Goal: Task Accomplishment & Management: Manage account settings

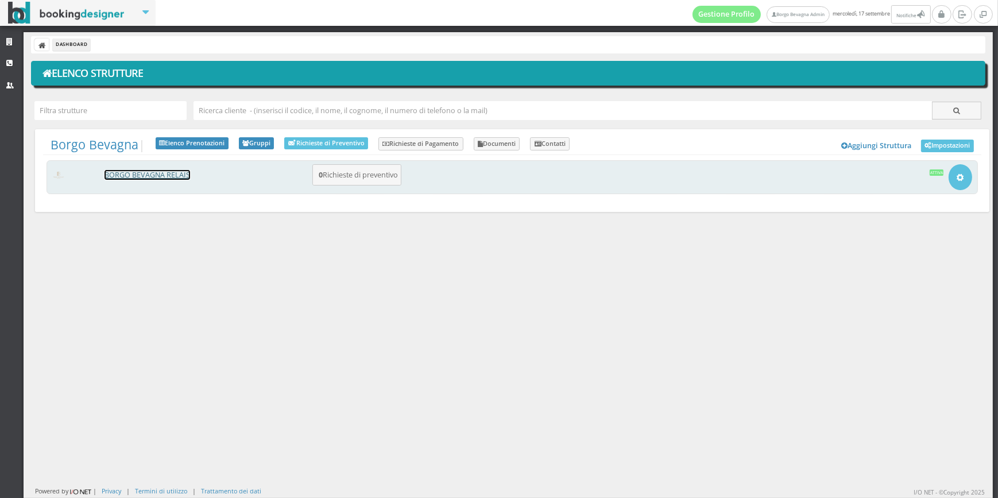
click at [149, 179] on link "BORGO BEVAGNA RELAIS" at bounding box center [148, 175] width 86 height 10
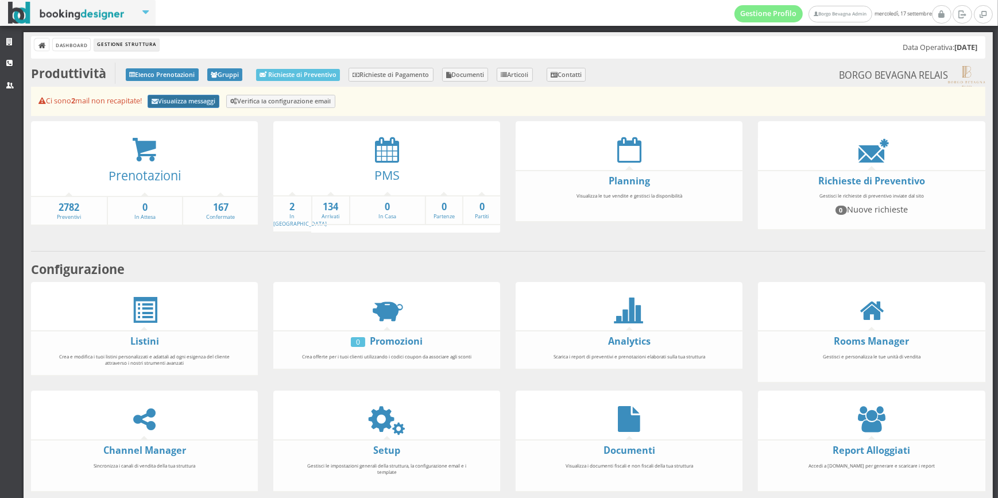
click at [214, 99] on link "Visualizza messaggi" at bounding box center [184, 102] width 72 height 14
click at [392, 153] on icon at bounding box center [387, 150] width 24 height 26
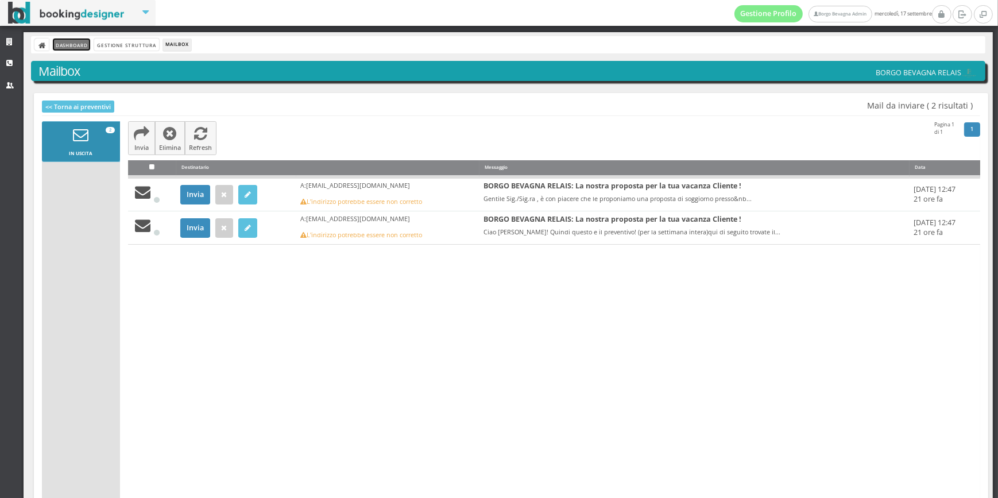
click at [57, 40] on link "Dashboard" at bounding box center [71, 44] width 37 height 12
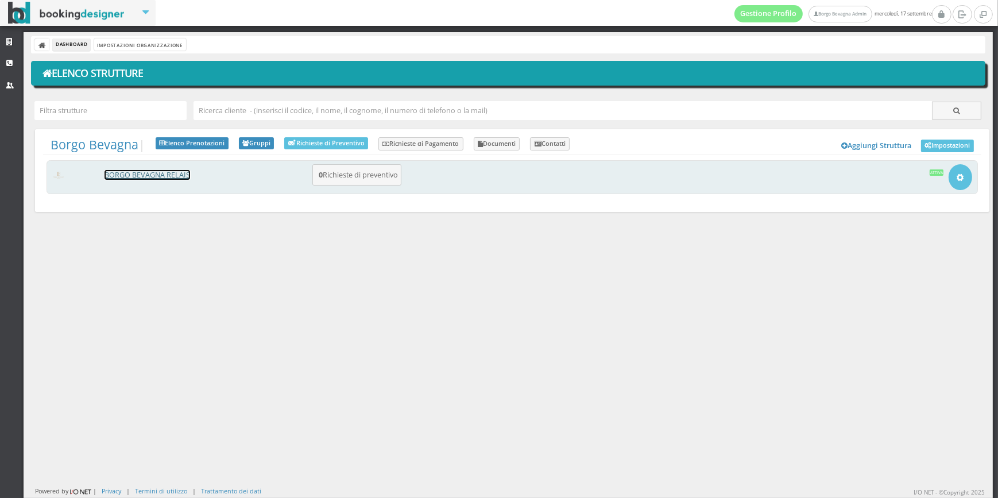
click at [120, 178] on link "BORGO BEVAGNA RELAIS" at bounding box center [148, 175] width 86 height 10
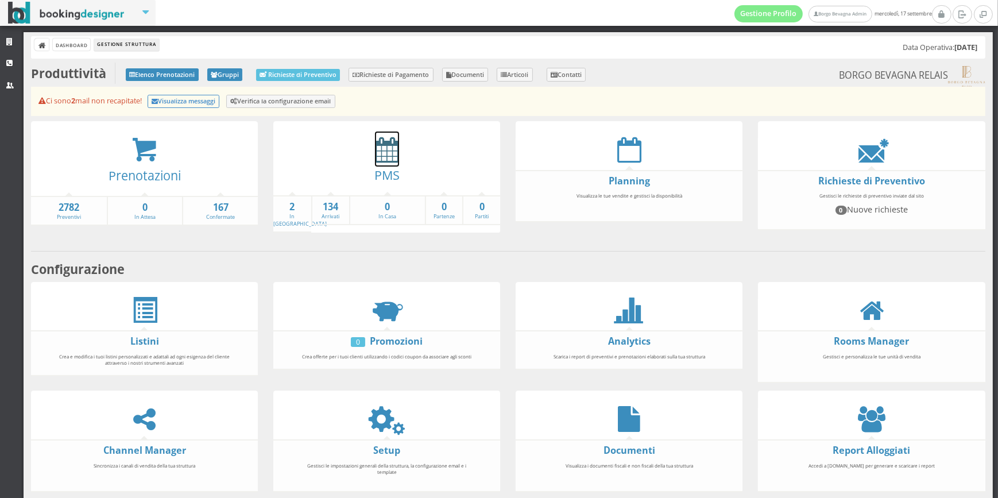
click at [382, 156] on icon at bounding box center [387, 150] width 24 height 26
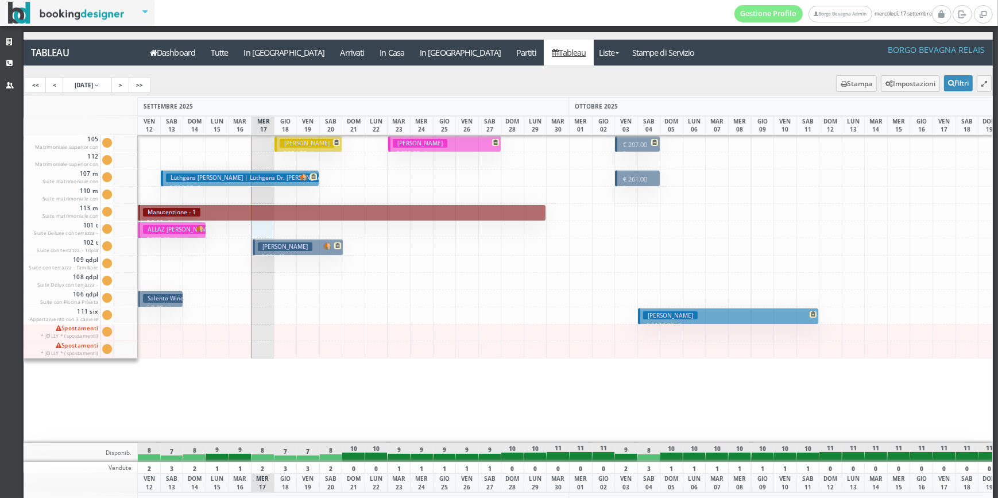
click at [261, 227] on div at bounding box center [263, 229] width 24 height 17
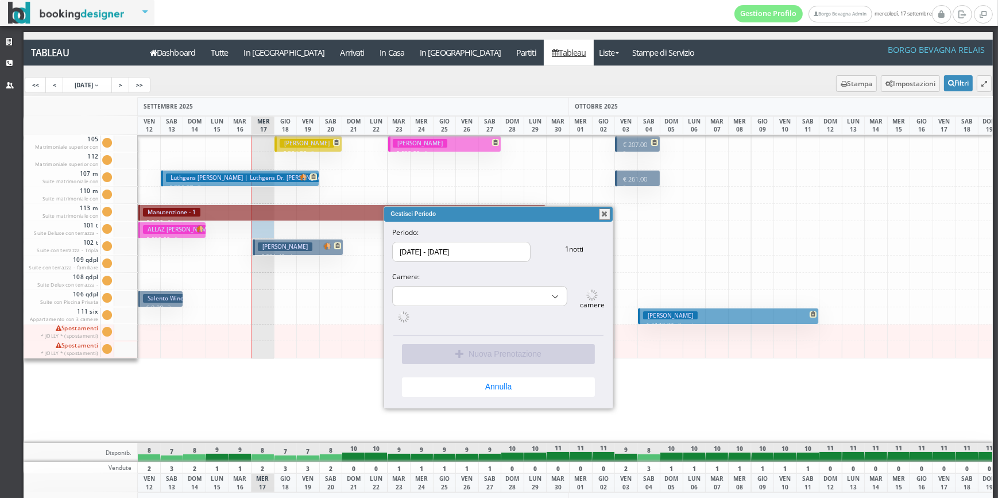
select select "9697"
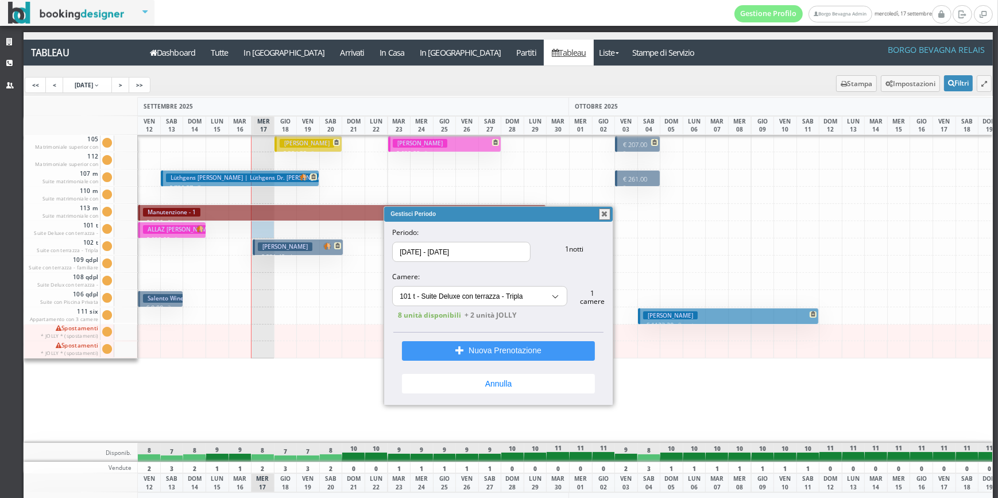
click at [421, 254] on input "17/09/2025 - 18/09/2025" at bounding box center [461, 251] width 137 height 19
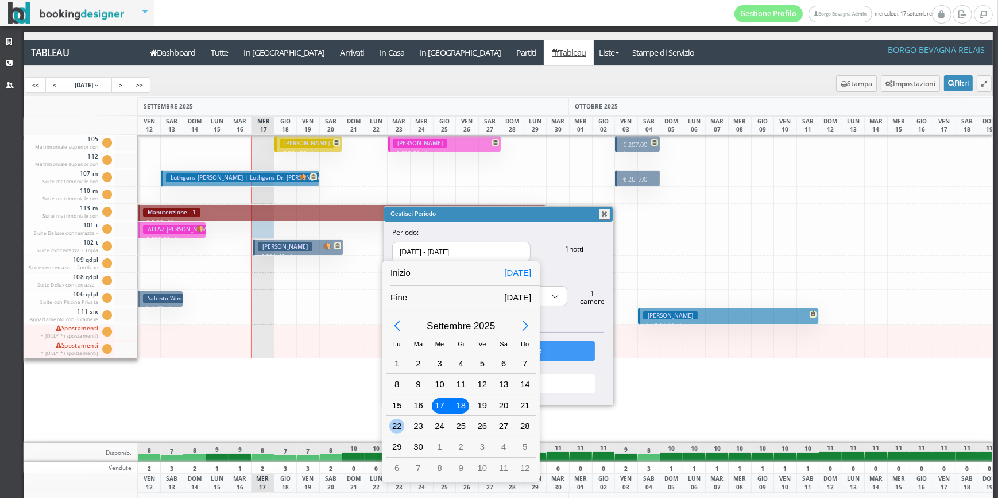
click at [395, 431] on div "22" at bounding box center [396, 426] width 15 height 15
type input "22/09/2025"
click at [611, 205] on div "Inizio 22/09/2025 Fine Settembre 2025 Lu Ma Me Gi Ve Sa Do 28 29 30 31 1 2 3 4 …" at bounding box center [499, 249] width 998 height 499
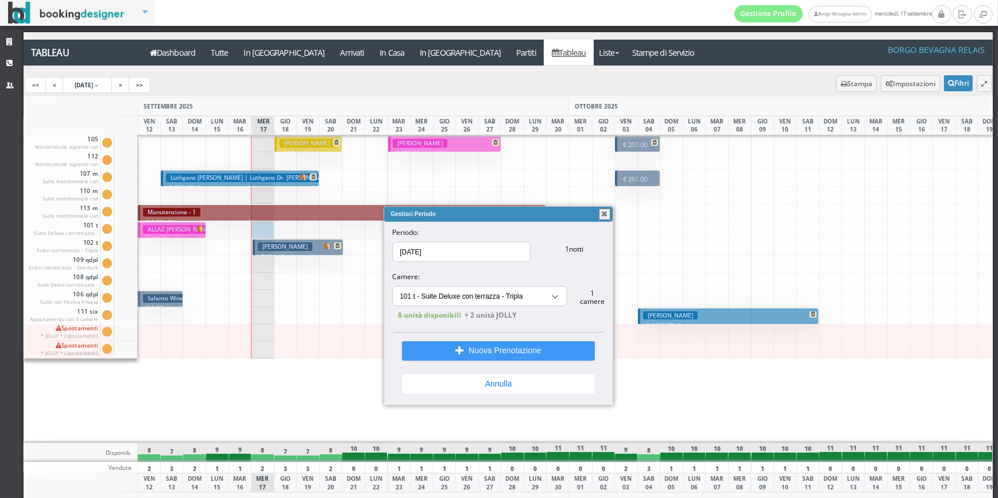
click at [602, 218] on button "button" at bounding box center [604, 214] width 11 height 11
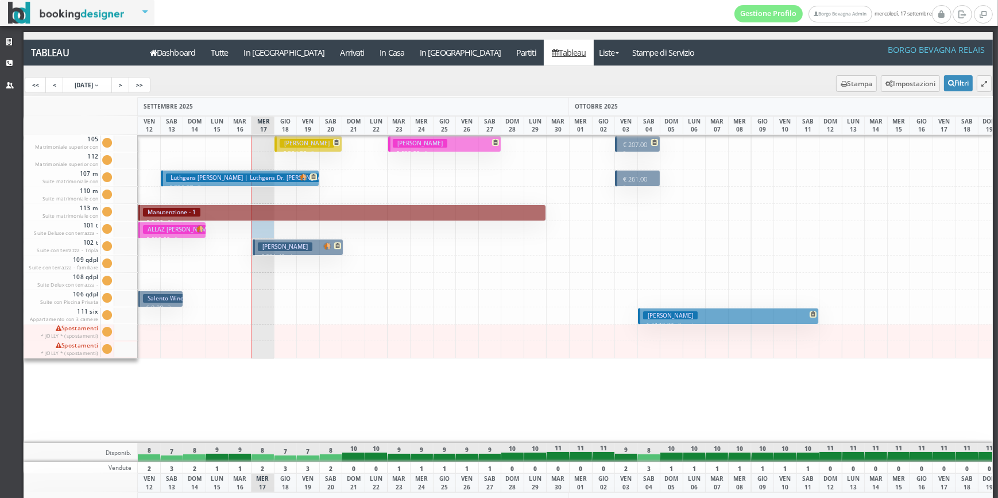
click at [265, 231] on div at bounding box center [263, 229] width 24 height 17
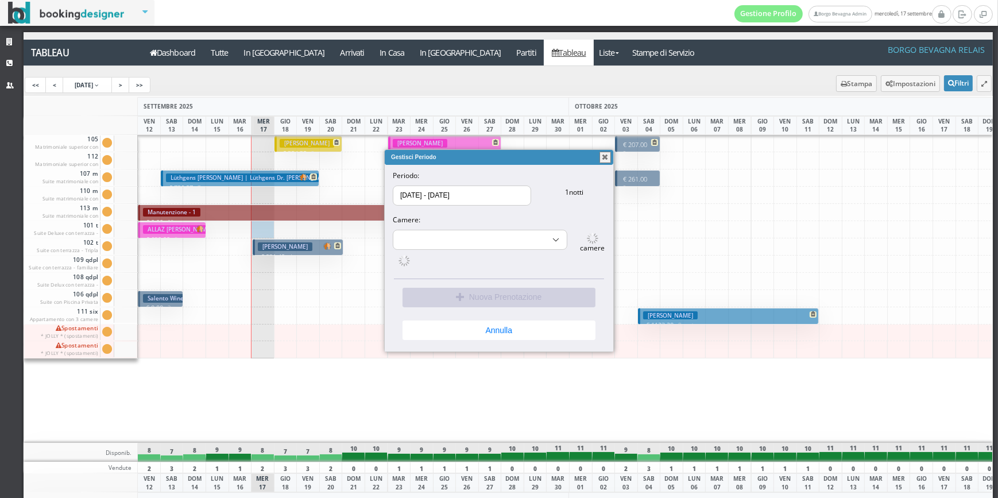
select select "9697"
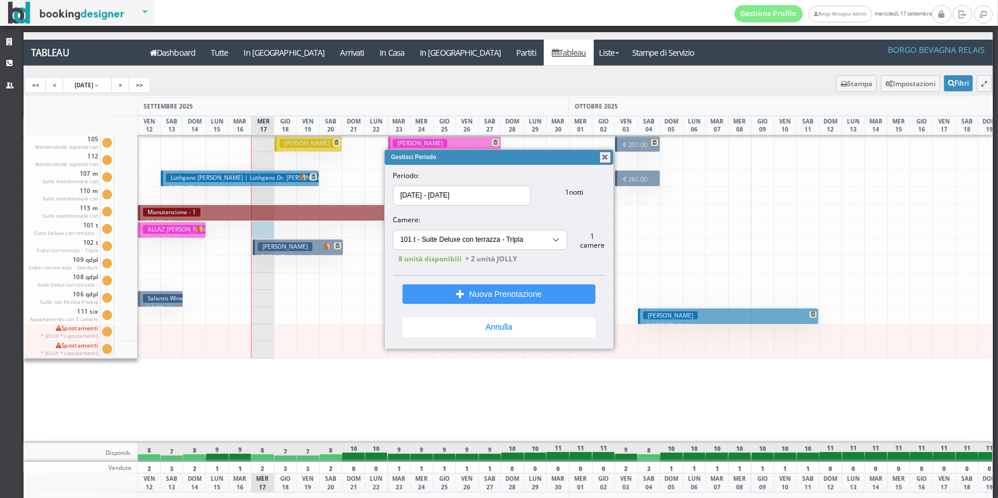
click at [602, 155] on button "button" at bounding box center [605, 157] width 11 height 11
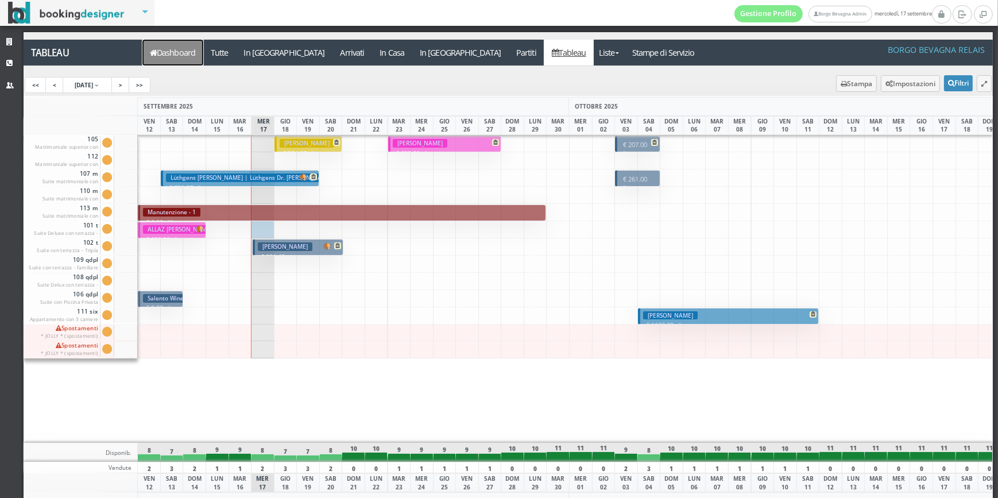
click at [178, 52] on link "Dashboard" at bounding box center [172, 53] width 61 height 26
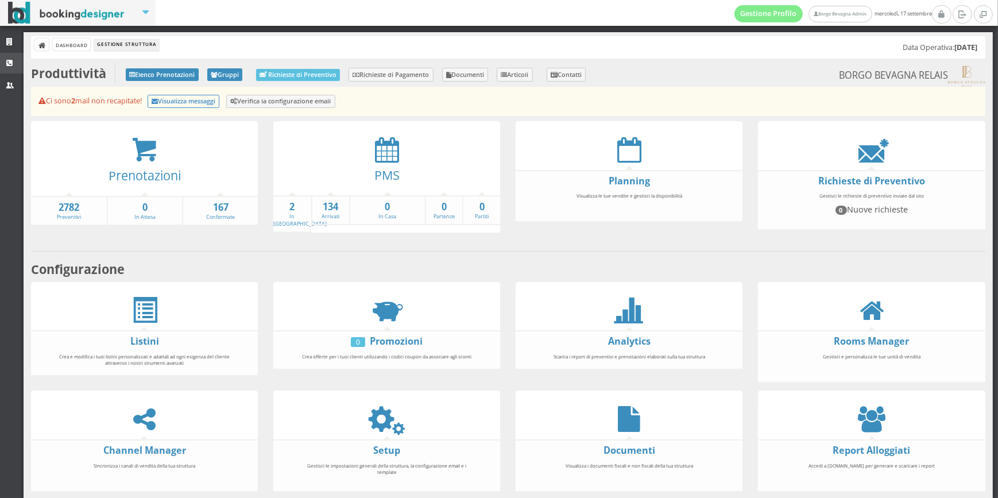
click at [5, 61] on link "CRM" at bounding box center [12, 63] width 24 height 21
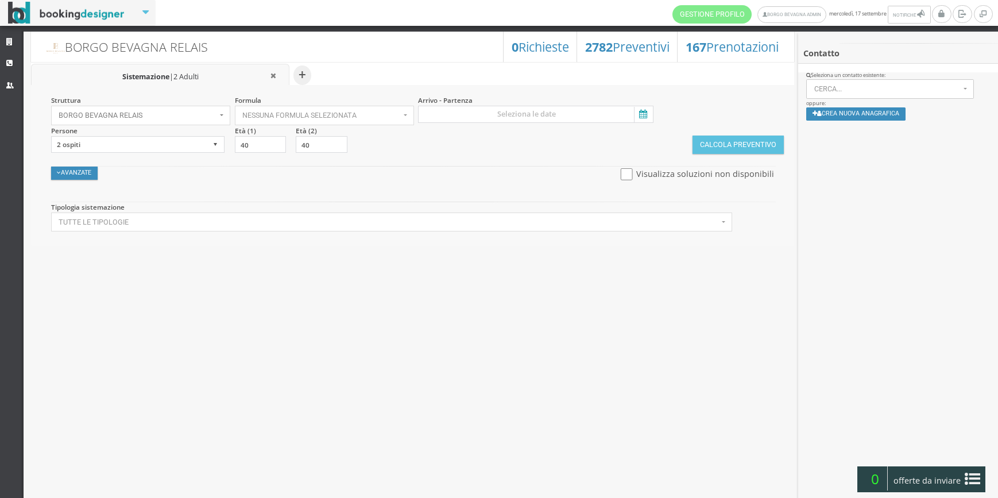
select select
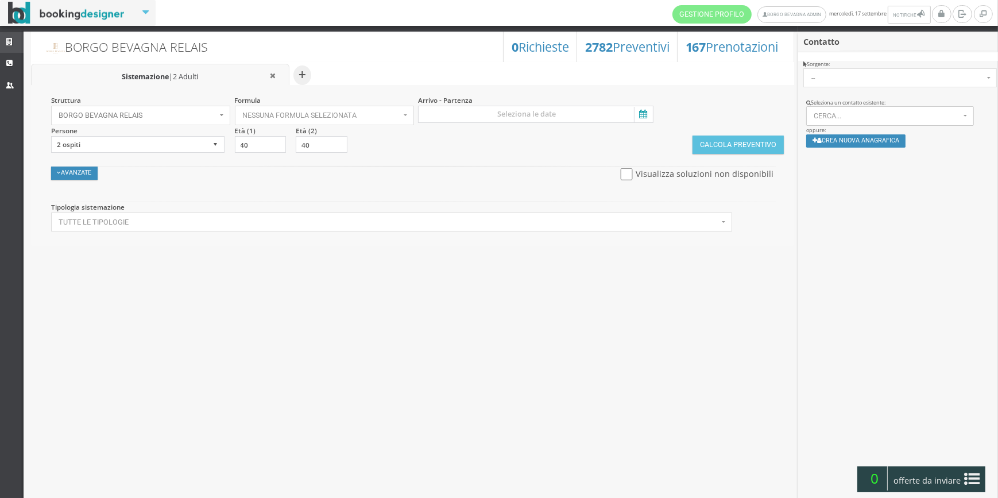
click at [6, 38] on icon at bounding box center [10, 41] width 9 height 7
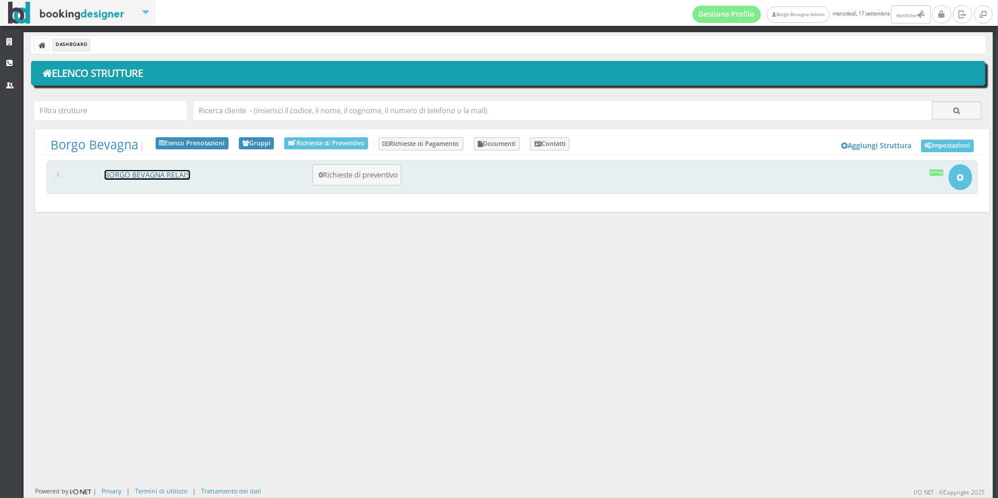
click at [126, 178] on link "BORGO BEVAGNA RELAIS" at bounding box center [148, 175] width 86 height 10
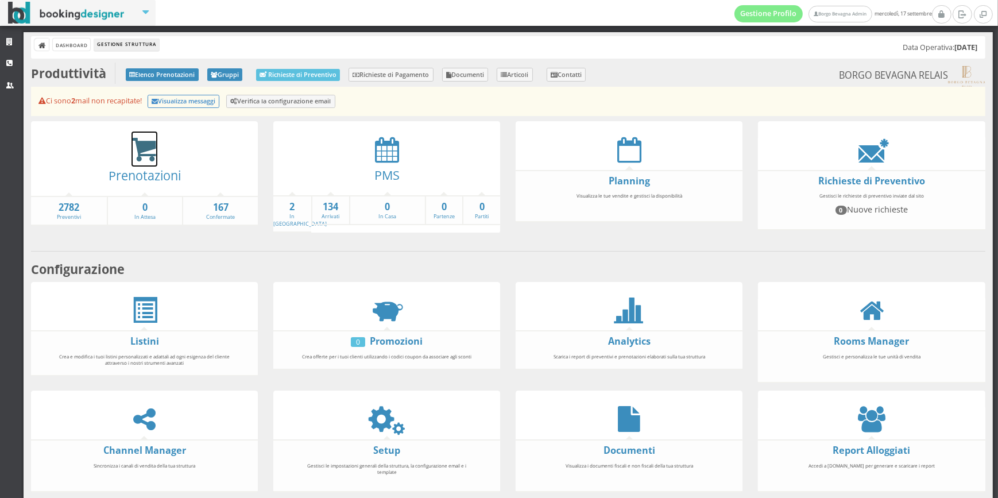
click at [147, 148] on icon at bounding box center [145, 150] width 26 height 26
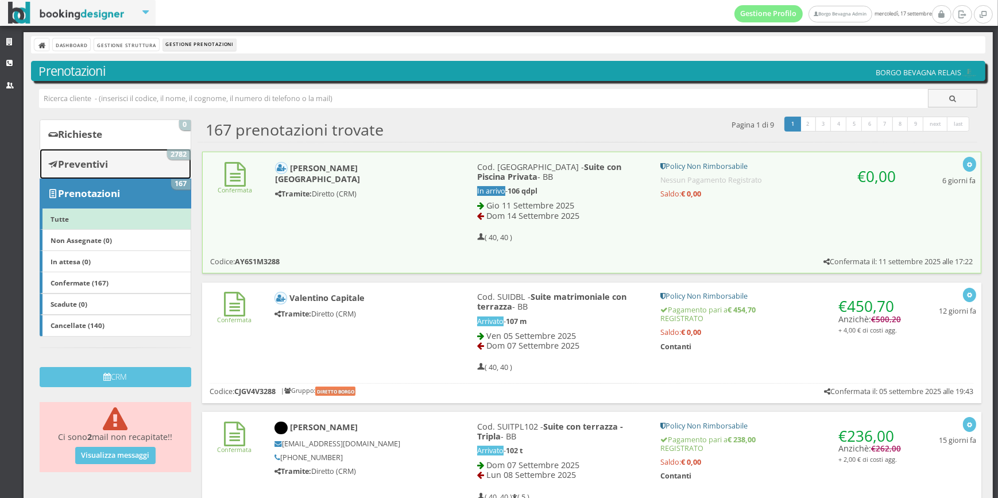
click at [102, 157] on b "Preventivi" at bounding box center [83, 163] width 50 height 13
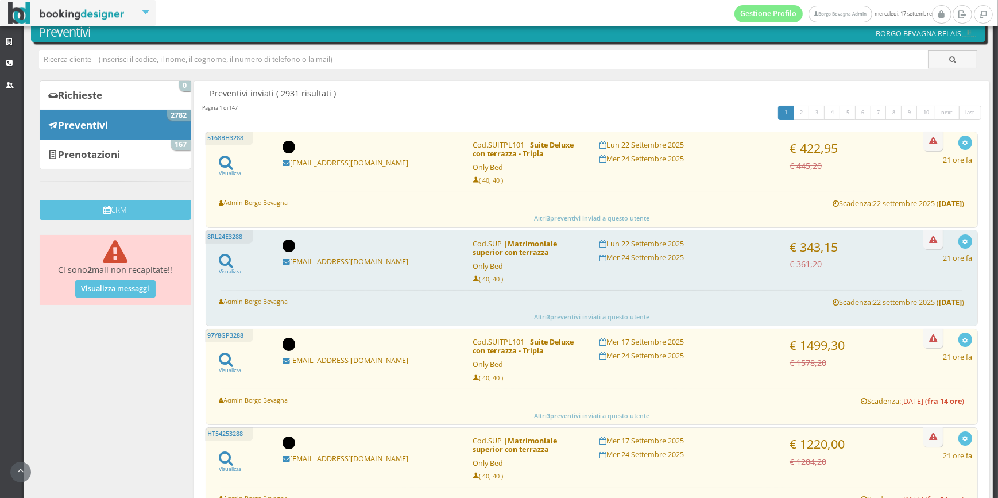
scroll to position [116, 0]
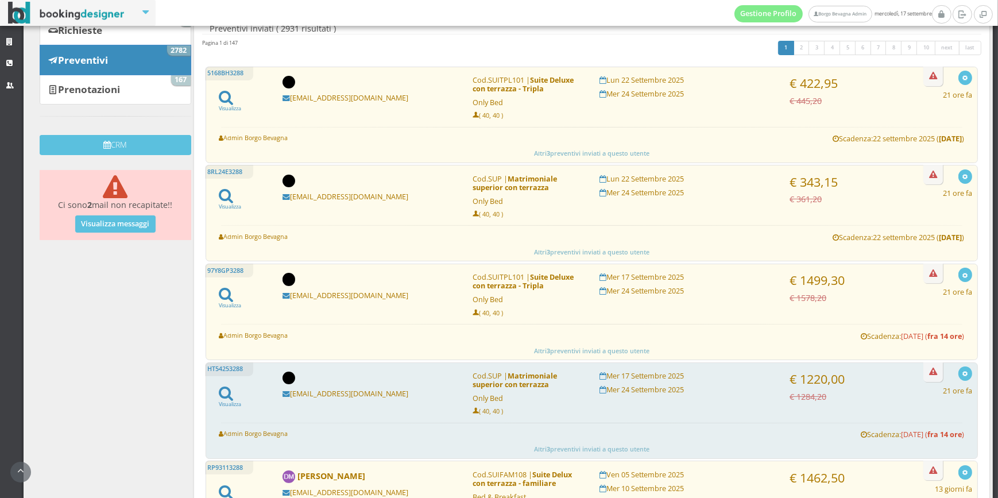
click at [372, 392] on h5 "[EMAIL_ADDRESS][DOMAIN_NAME]" at bounding box center [370, 393] width 175 height 9
click at [881, 374] on h3 "€ 1220,00" at bounding box center [845, 379] width 111 height 15
click at [229, 396] on icon at bounding box center [226, 393] width 14 height 16
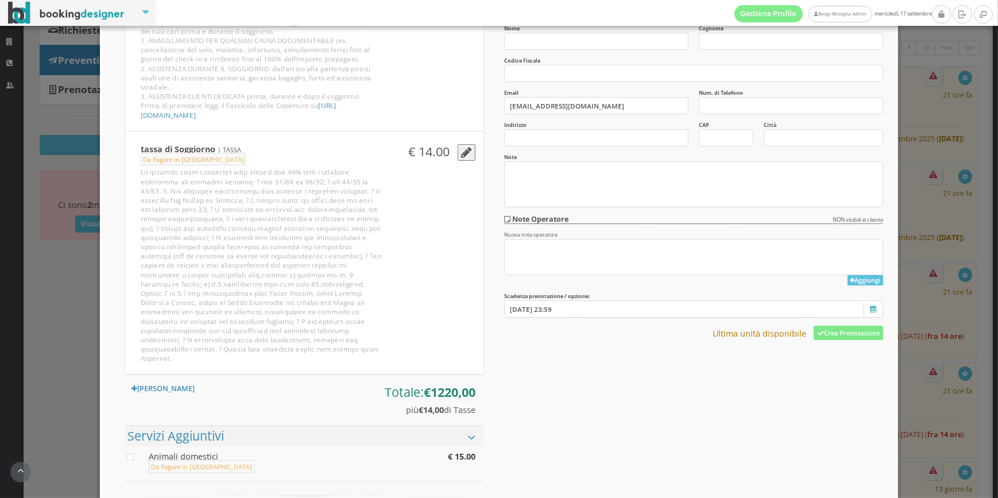
scroll to position [407, 0]
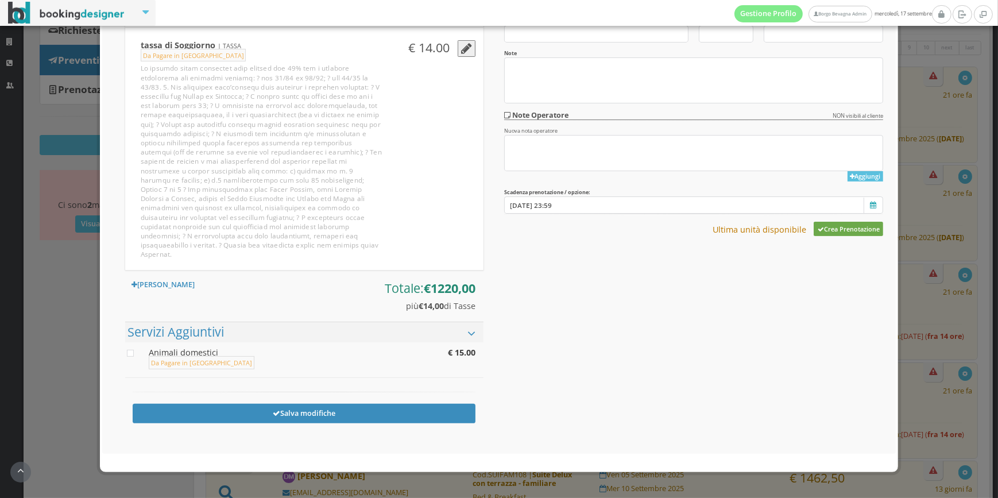
drag, startPoint x: 837, startPoint y: 225, endPoint x: 546, endPoint y: 46, distance: 341.5
click at [837, 225] on button "Crea Prenotazione" at bounding box center [849, 229] width 70 height 14
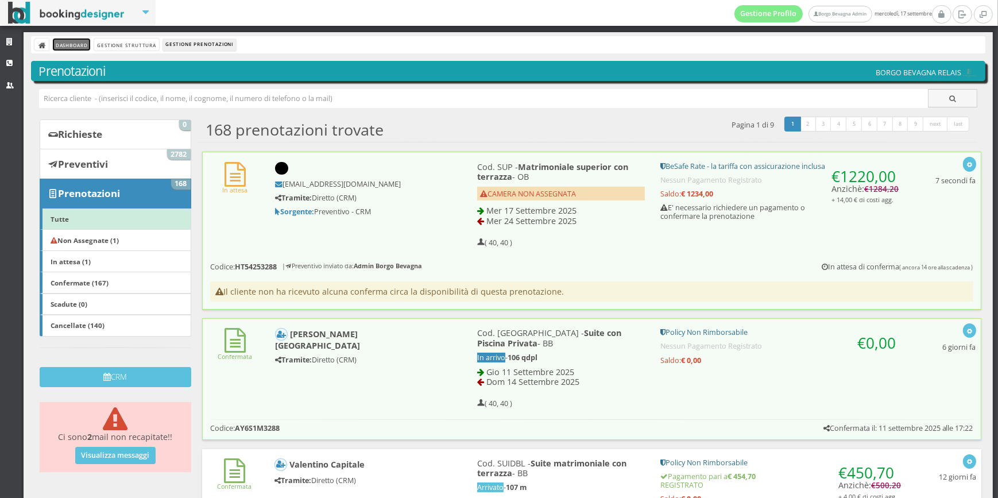
click at [68, 40] on link "Dashboard" at bounding box center [71, 44] width 37 height 12
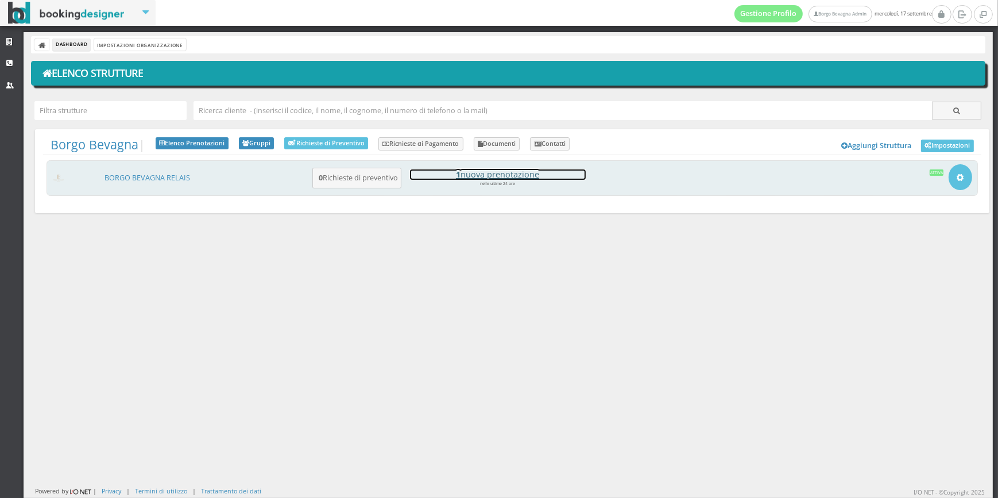
click at [477, 173] on h4 "1 nuova prenotazione" at bounding box center [498, 174] width 176 height 10
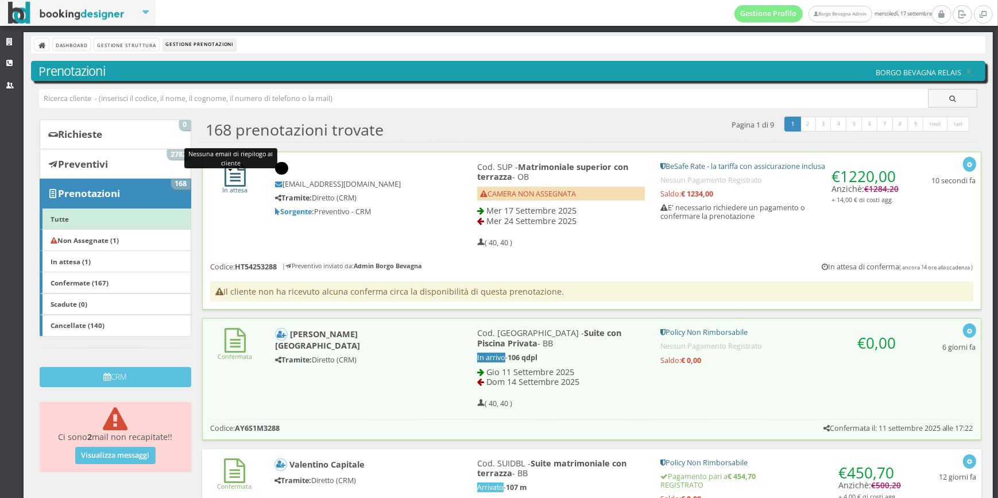
click at [236, 178] on icon at bounding box center [235, 174] width 21 height 25
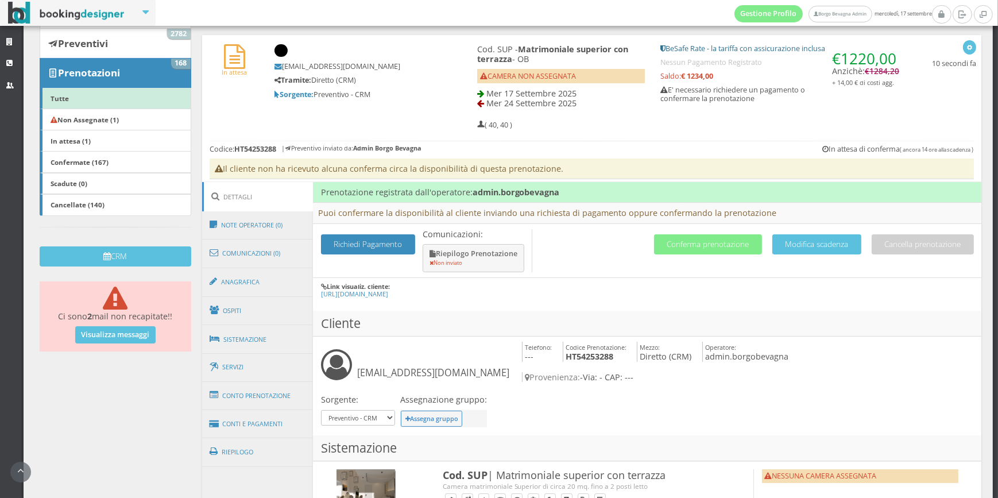
scroll to position [201, 0]
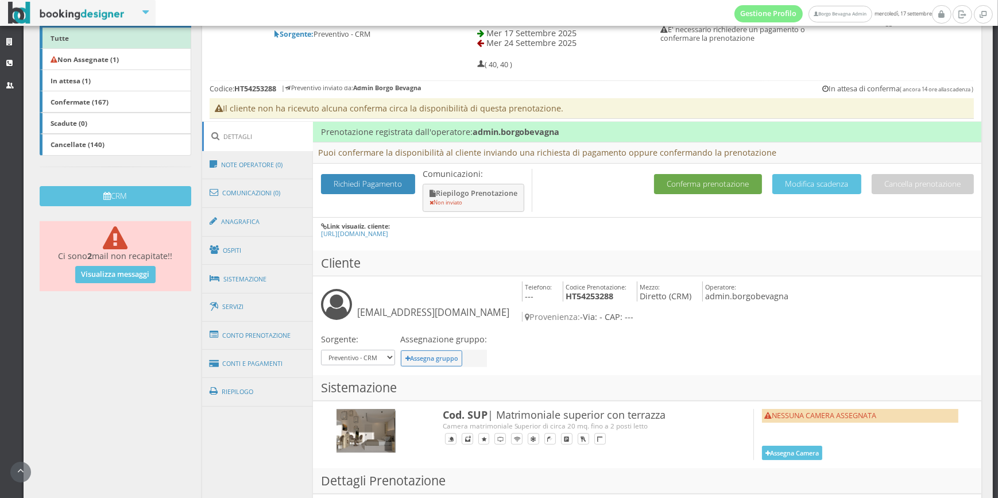
click at [678, 184] on button "Conferma prenotazione" at bounding box center [708, 184] width 108 height 20
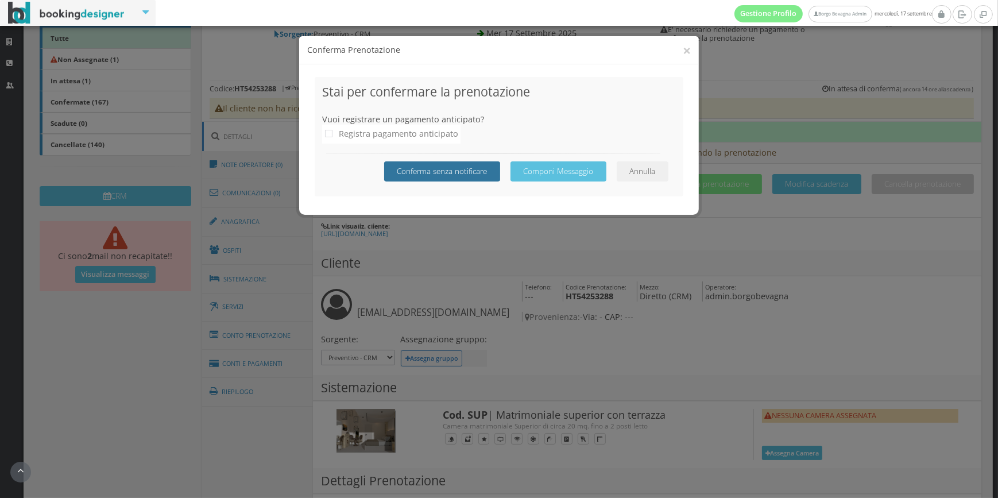
click at [417, 169] on button "Conferma senza notificare" at bounding box center [442, 171] width 116 height 20
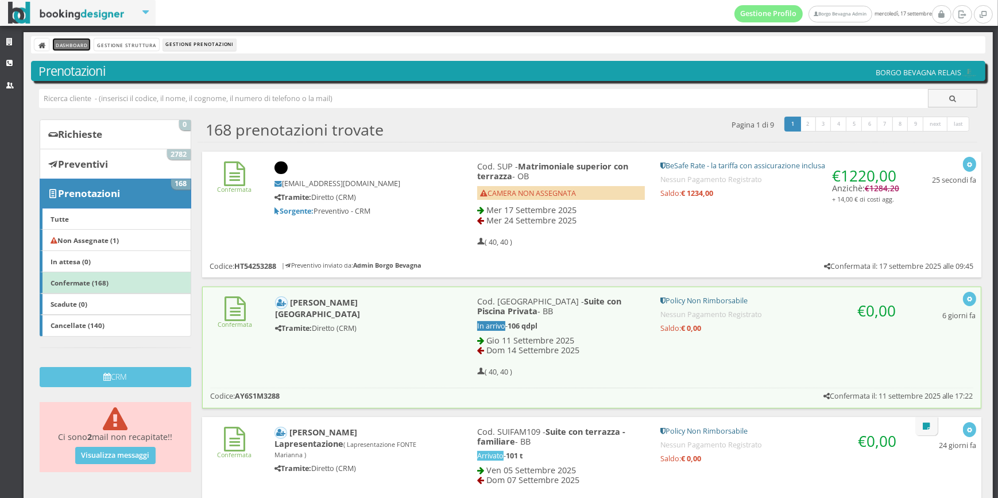
click at [70, 43] on link "Dashboard" at bounding box center [71, 44] width 37 height 12
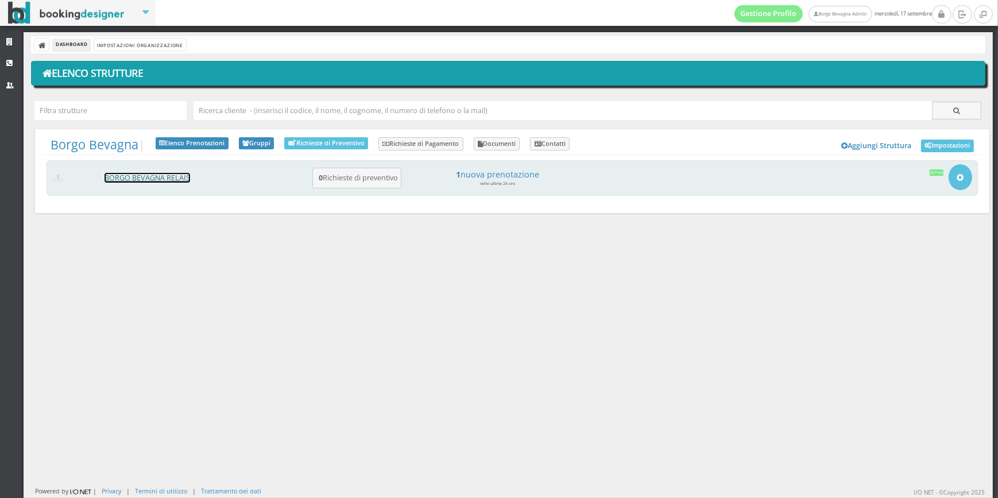
click at [128, 176] on link "BORGO BEVAGNA RELAIS" at bounding box center [148, 178] width 86 height 10
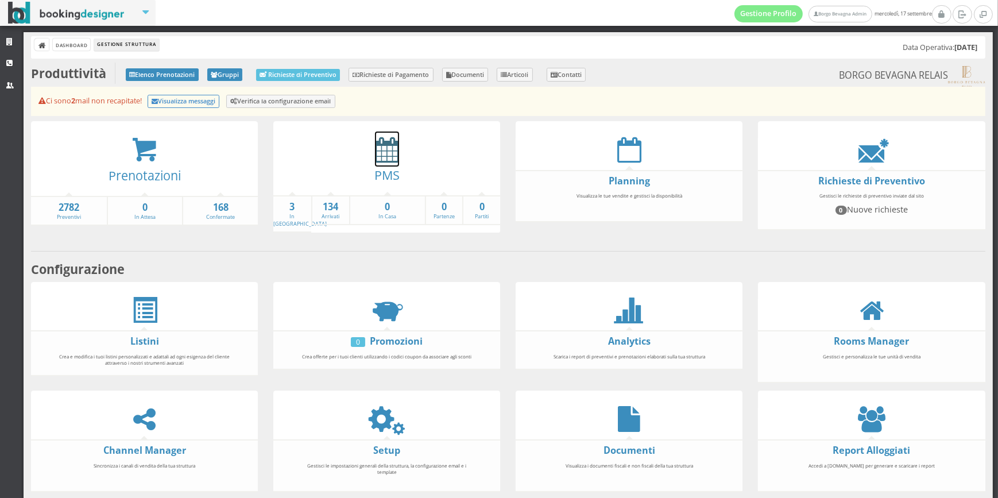
click at [379, 134] on link at bounding box center [387, 149] width 24 height 35
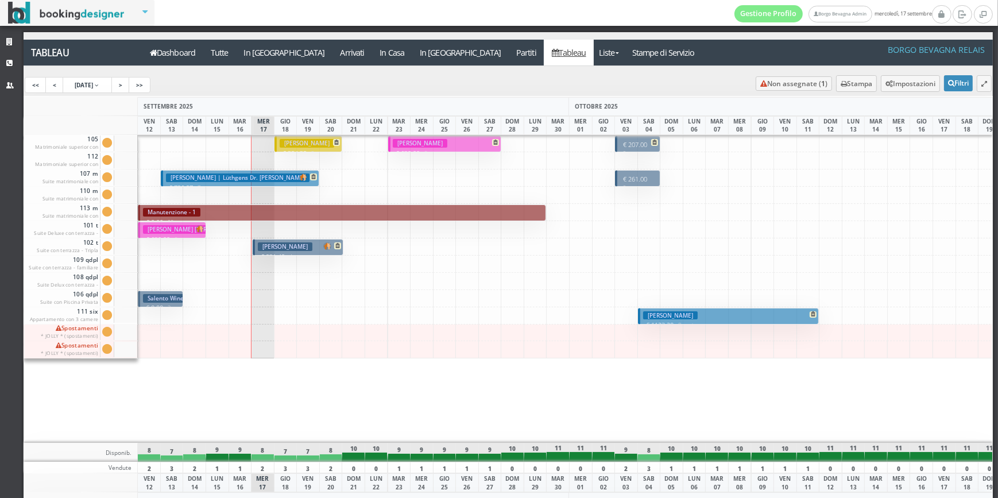
click at [291, 248] on h3 "[PERSON_NAME]" at bounding box center [285, 246] width 55 height 9
click at [304, 148] on button "Guidi Giovanni € 354.35 3 notti 2 Adulti" at bounding box center [309, 144] width 68 height 17
click at [188, 45] on link "Dashboard" at bounding box center [172, 53] width 61 height 26
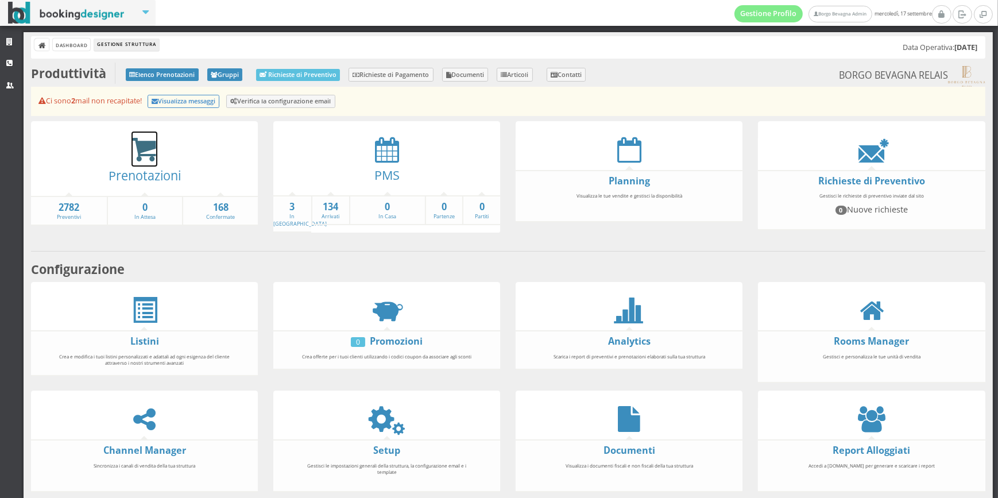
click at [155, 152] on icon at bounding box center [145, 150] width 26 height 26
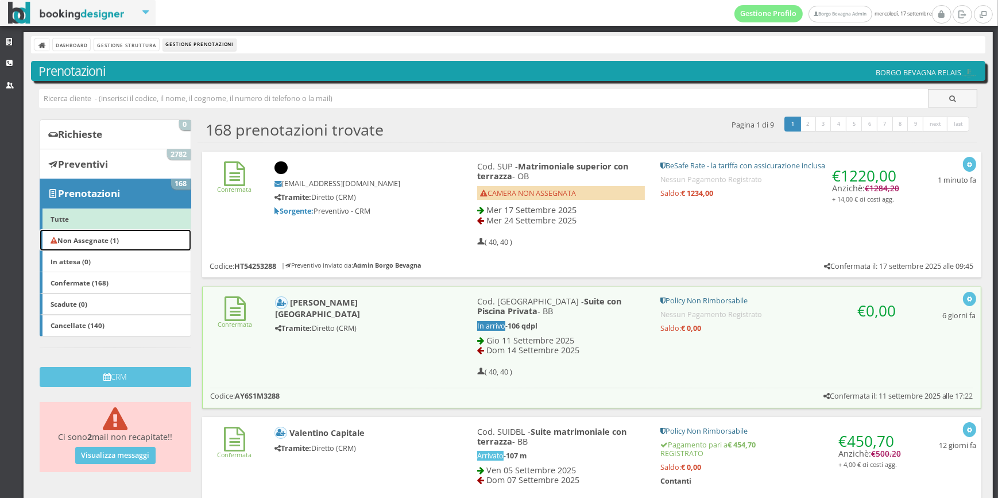
click at [95, 236] on b "Non Assegnate (1)" at bounding box center [85, 240] width 68 height 9
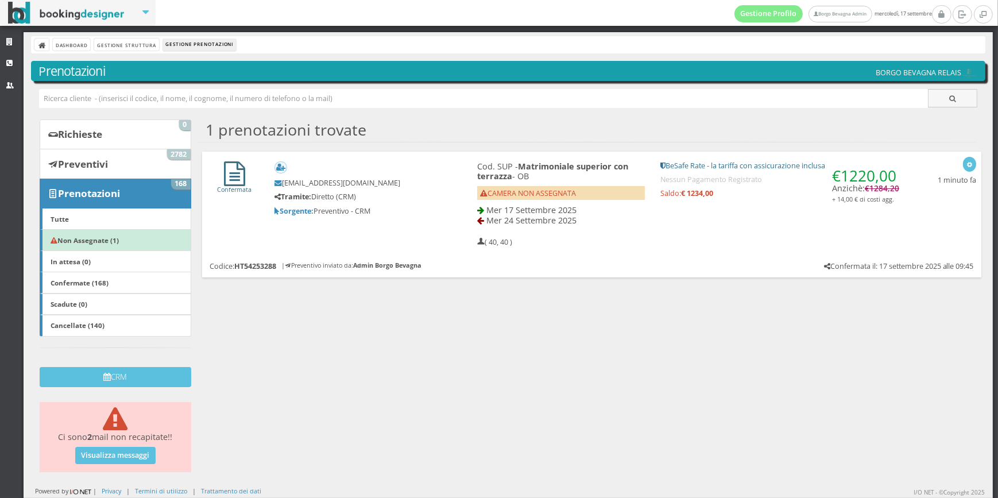
click at [229, 180] on icon at bounding box center [234, 173] width 21 height 25
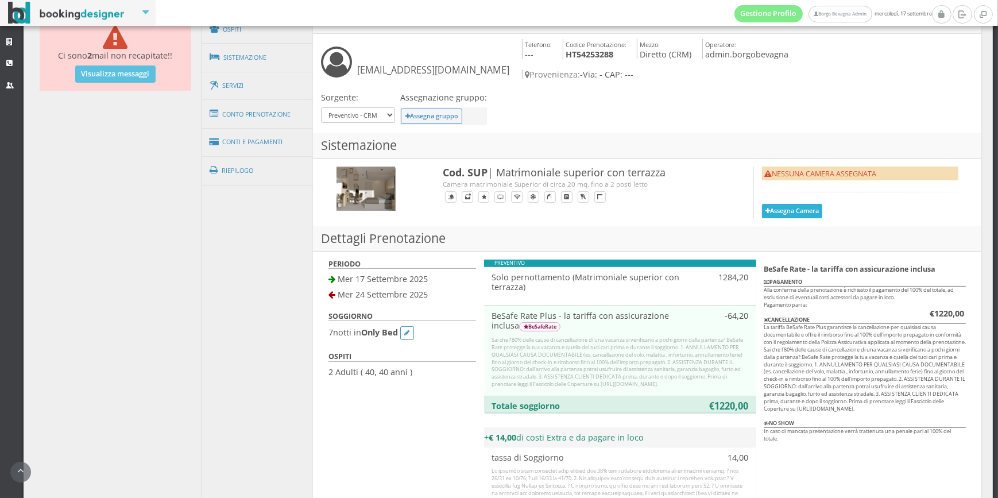
click at [790, 209] on button "Assegna Camera" at bounding box center [792, 211] width 61 height 14
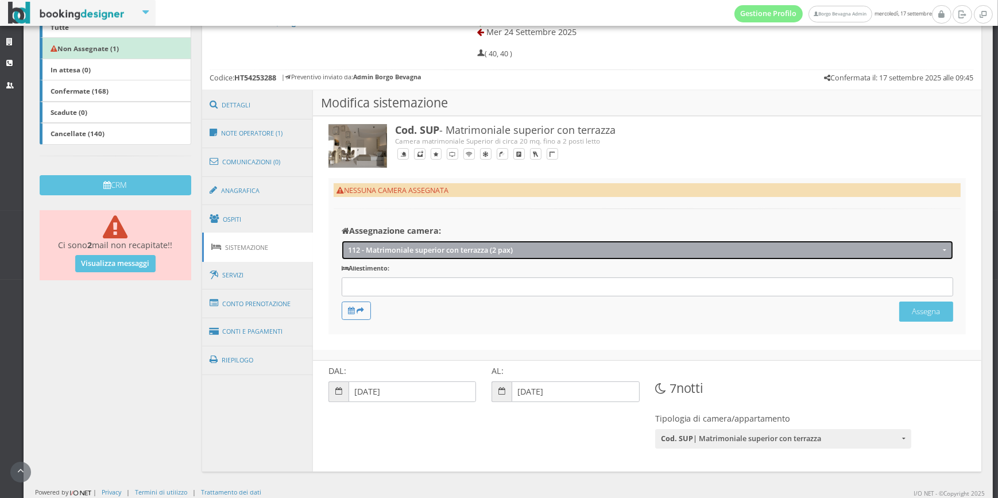
click at [420, 242] on button "112 - Matrimoniale superior con terrazza (2 pax)" at bounding box center [648, 250] width 612 height 19
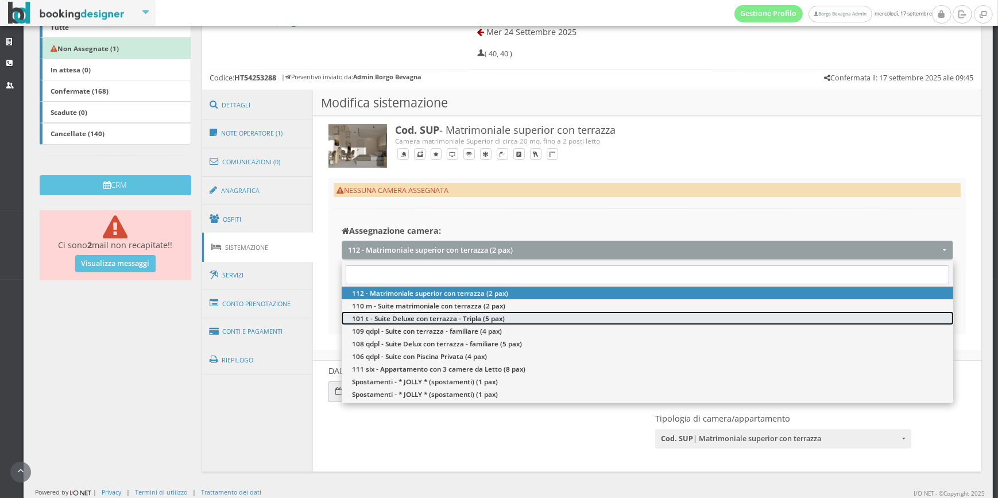
click at [375, 315] on span "101 t - Suite Deluxe con terrazza - Tripla (5 pax)" at bounding box center [428, 319] width 153 height 10
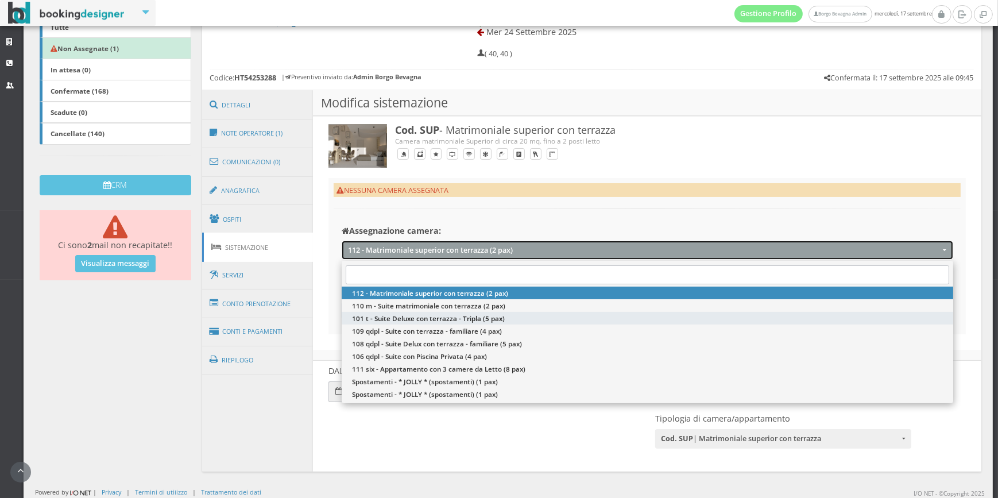
select select "9697"
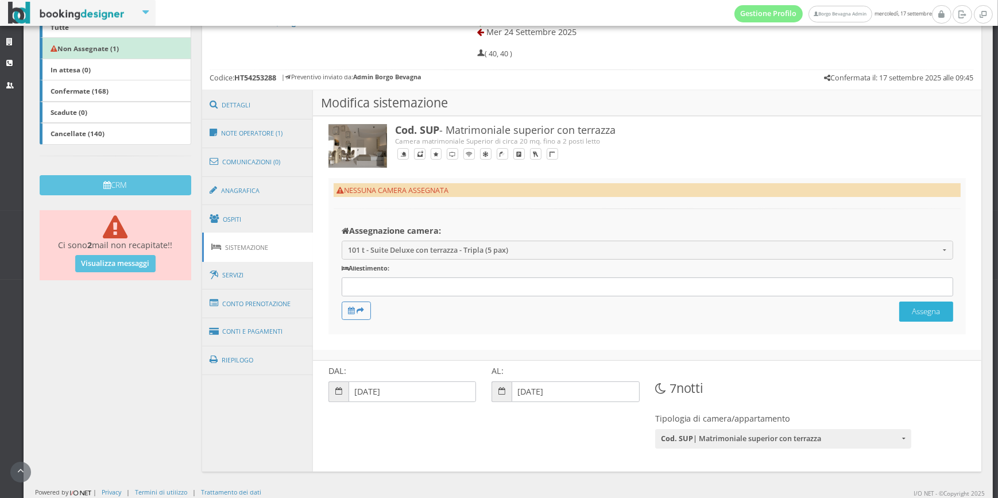
click at [928, 318] on button "Assegna" at bounding box center [927, 312] width 54 height 20
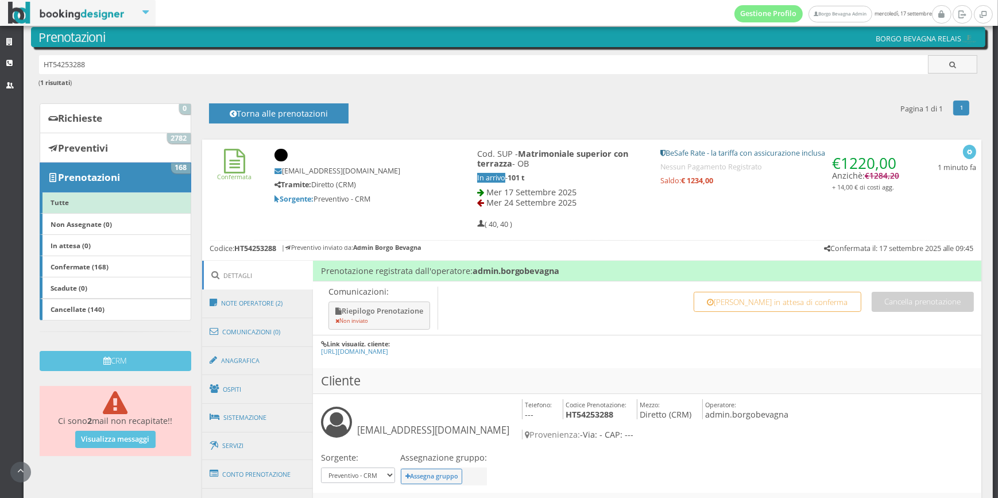
scroll to position [116, 0]
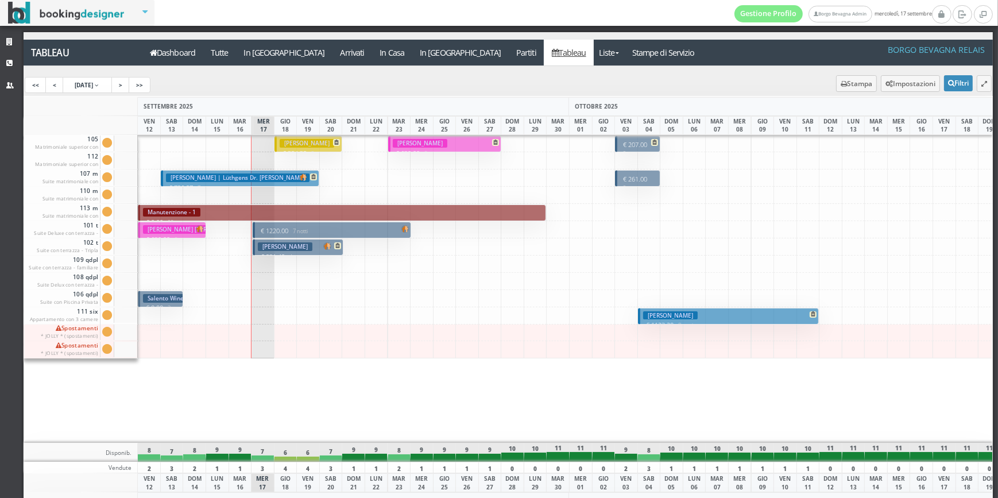
click at [274, 228] on p "€ 1220.00 7 notti" at bounding box center [333, 230] width 150 height 9
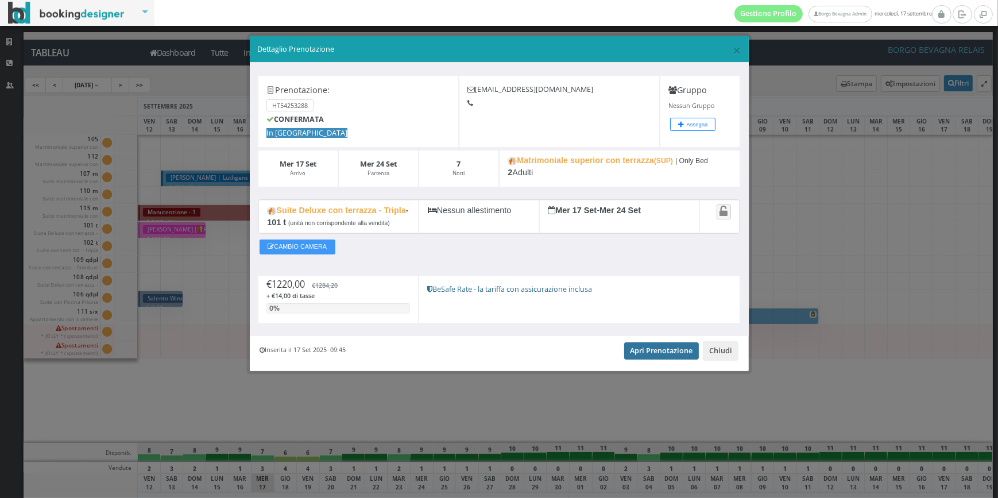
click at [642, 350] on link "Apri Prenotazione" at bounding box center [661, 350] width 75 height 17
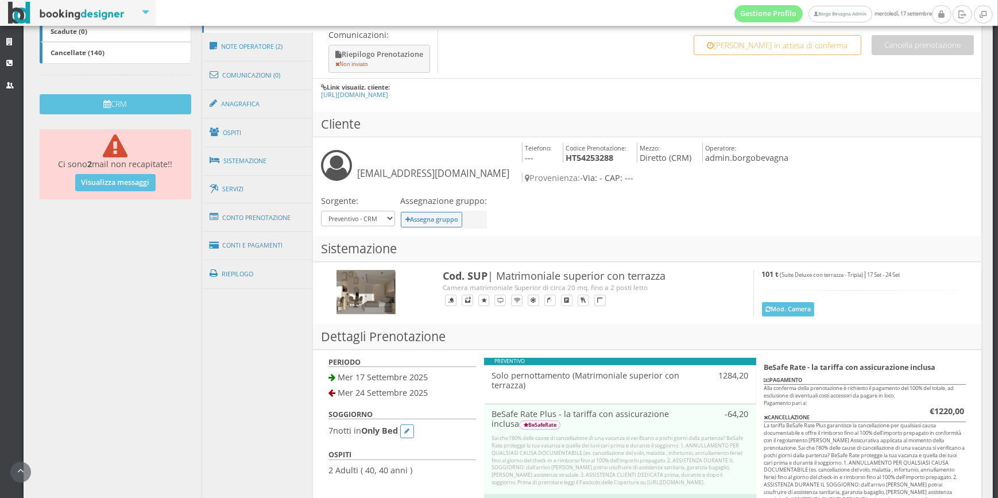
scroll to position [322, 0]
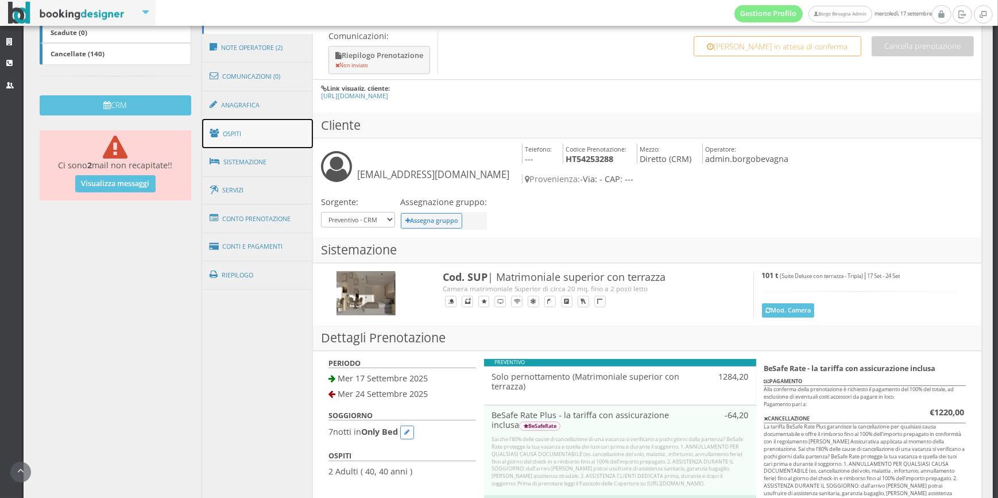
click at [244, 127] on link "Ospiti" at bounding box center [257, 134] width 111 height 30
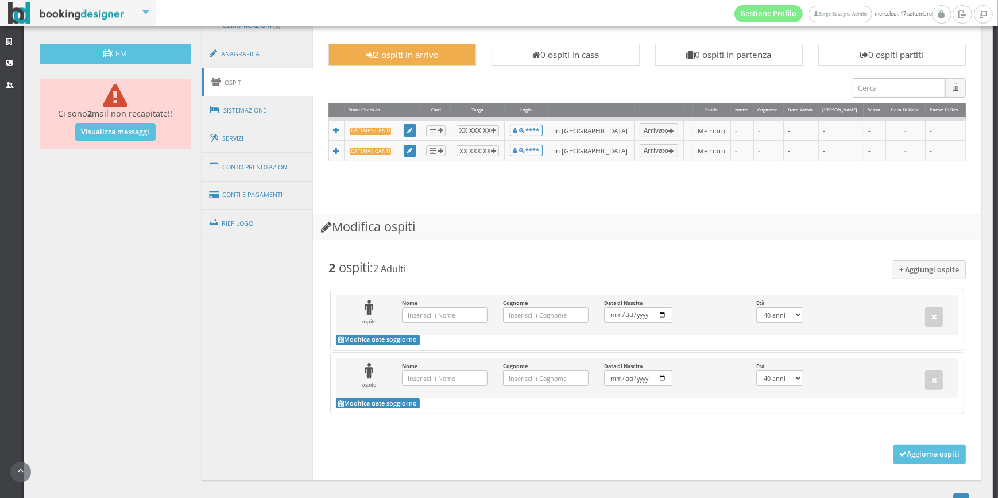
scroll to position [380, 0]
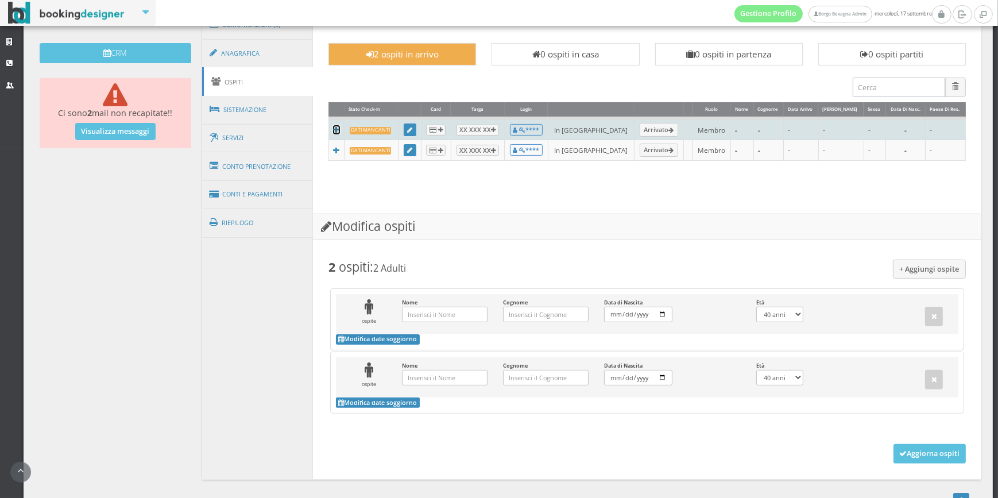
click at [333, 130] on icon at bounding box center [336, 129] width 7 height 7
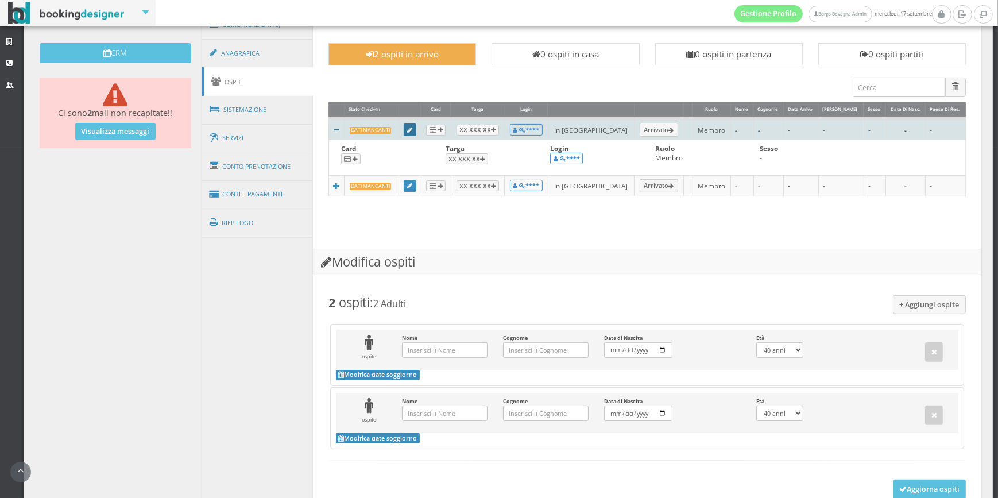
click at [413, 128] on icon at bounding box center [410, 131] width 5 height 6
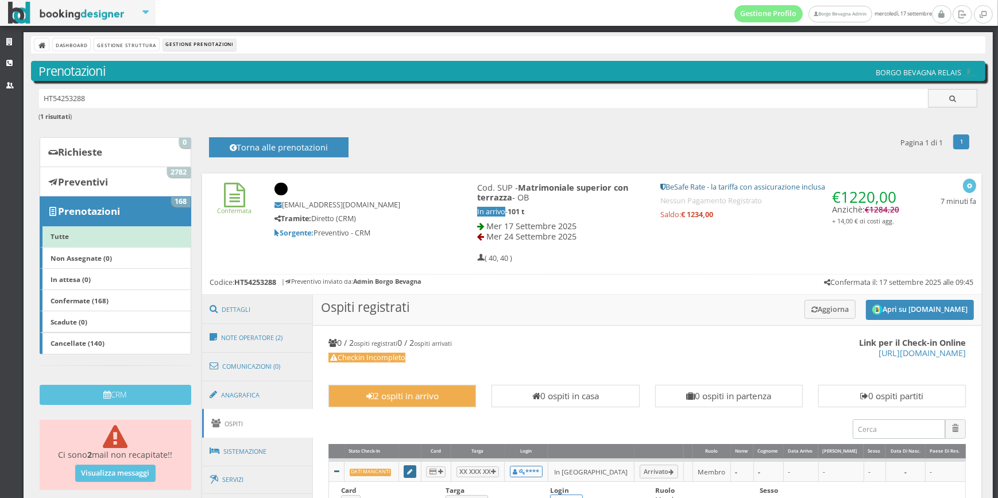
scroll to position [0, 0]
click at [74, 48] on link "Dashboard" at bounding box center [71, 44] width 37 height 12
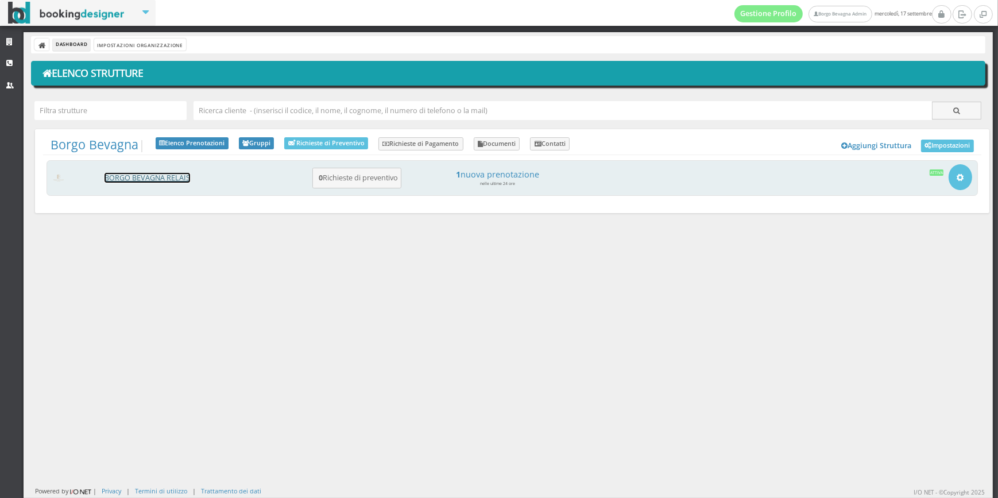
click at [170, 182] on link "BORGO BEVAGNA RELAIS" at bounding box center [148, 178] width 86 height 10
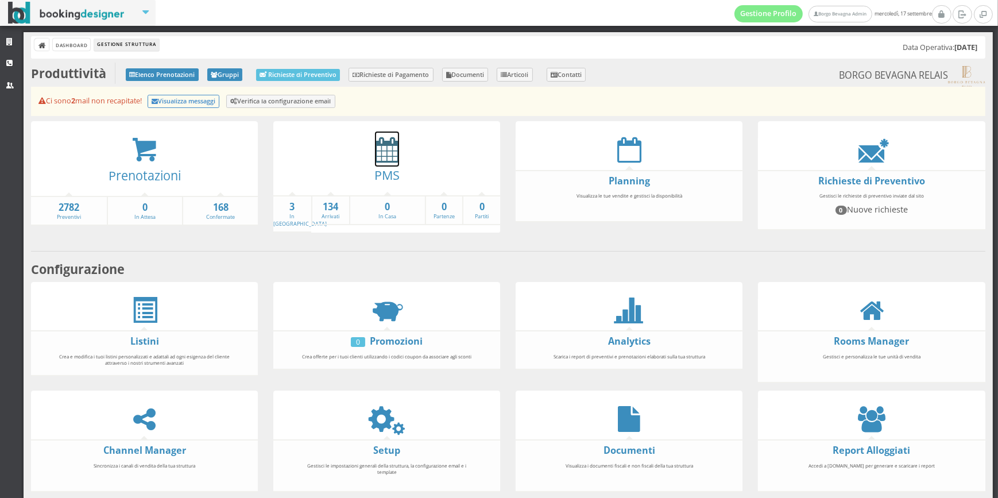
click at [381, 148] on icon at bounding box center [387, 150] width 24 height 26
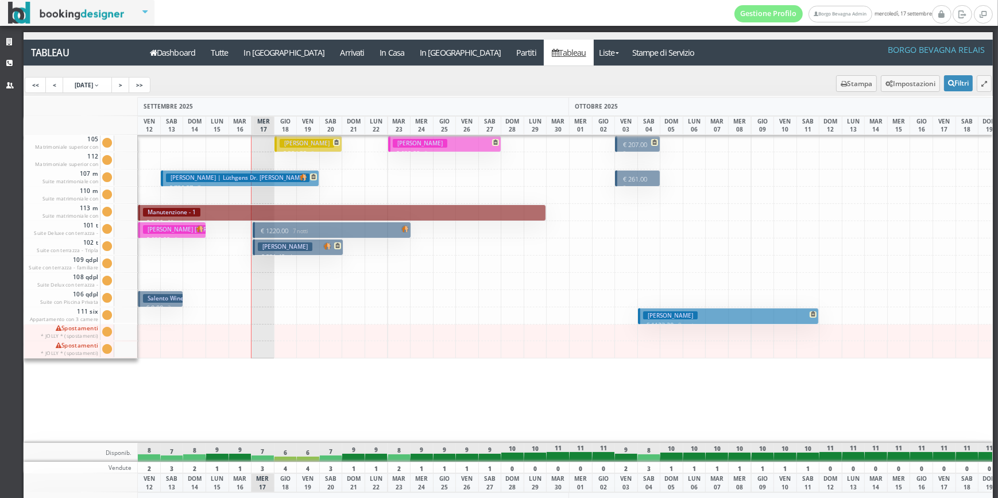
click at [288, 226] on p "€ 1220.00 7 notti" at bounding box center [333, 230] width 150 height 9
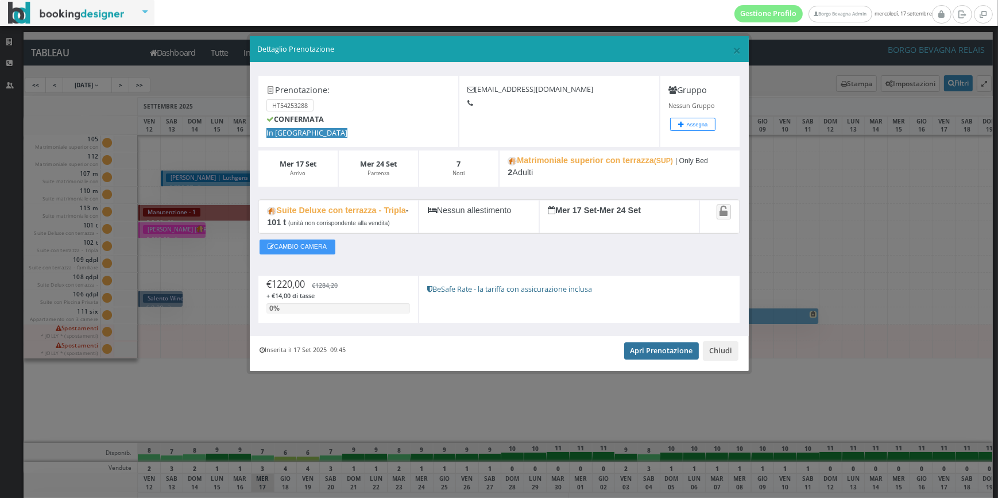
click at [661, 350] on link "Apri Prenotazione" at bounding box center [661, 350] width 75 height 17
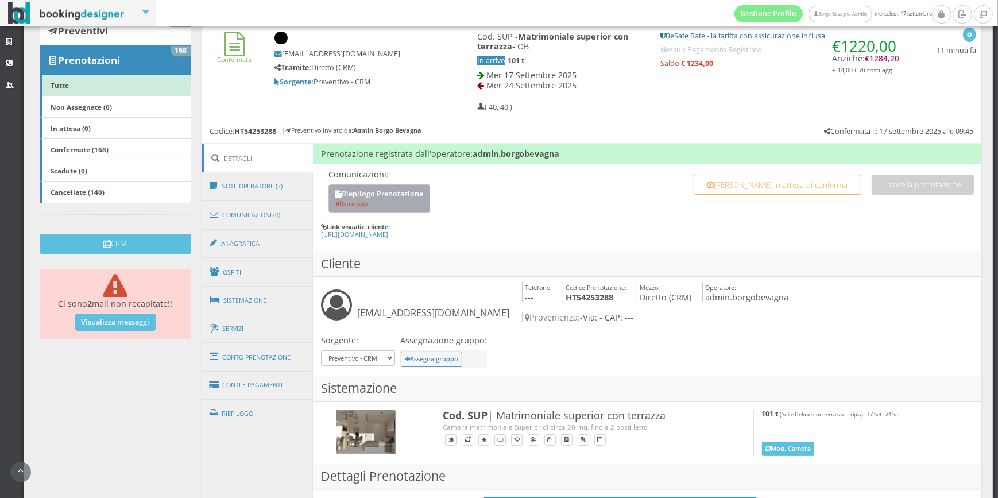
scroll to position [232, 0]
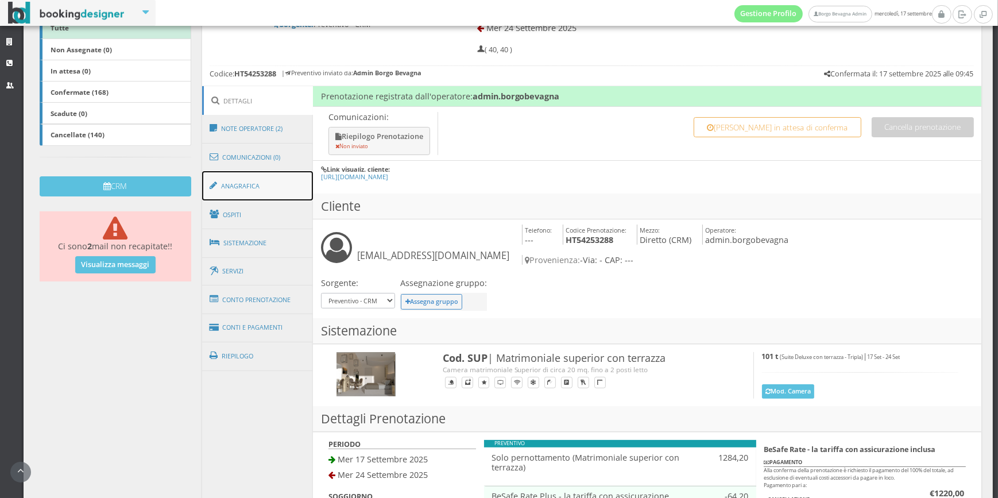
click at [241, 184] on link "Anagrafica" at bounding box center [257, 186] width 111 height 30
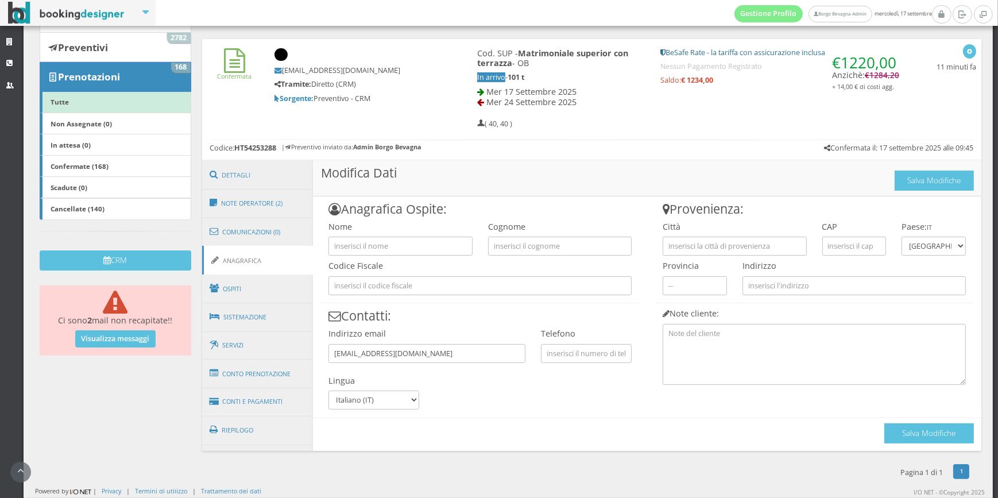
scroll to position [148, 0]
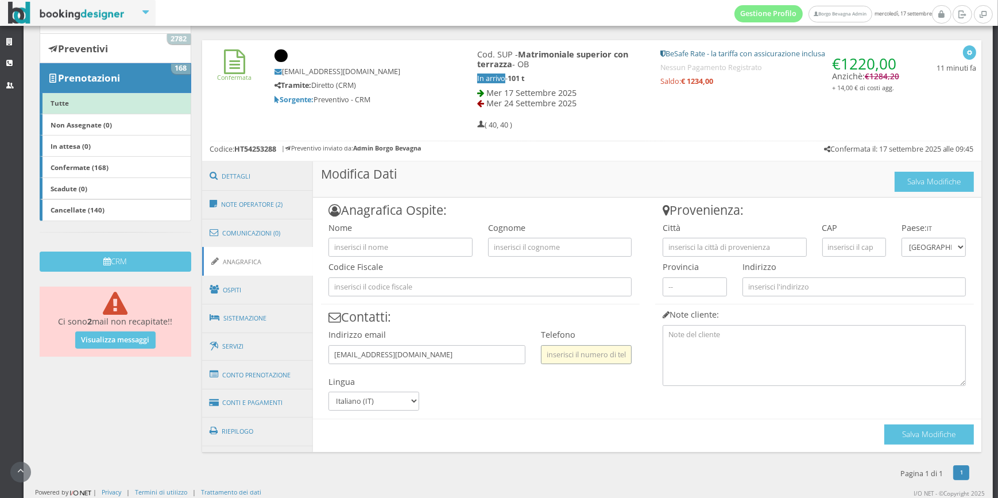
click at [594, 347] on input "text" at bounding box center [586, 354] width 91 height 19
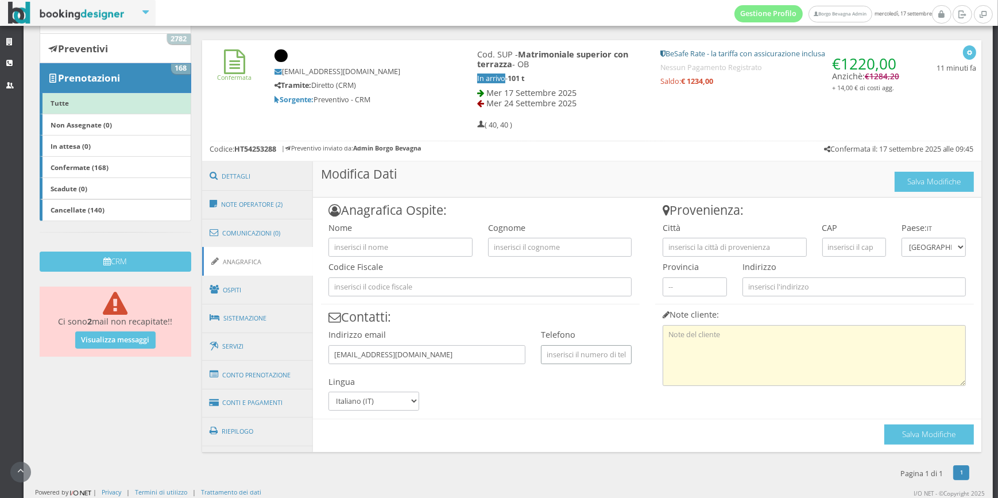
type input "6"
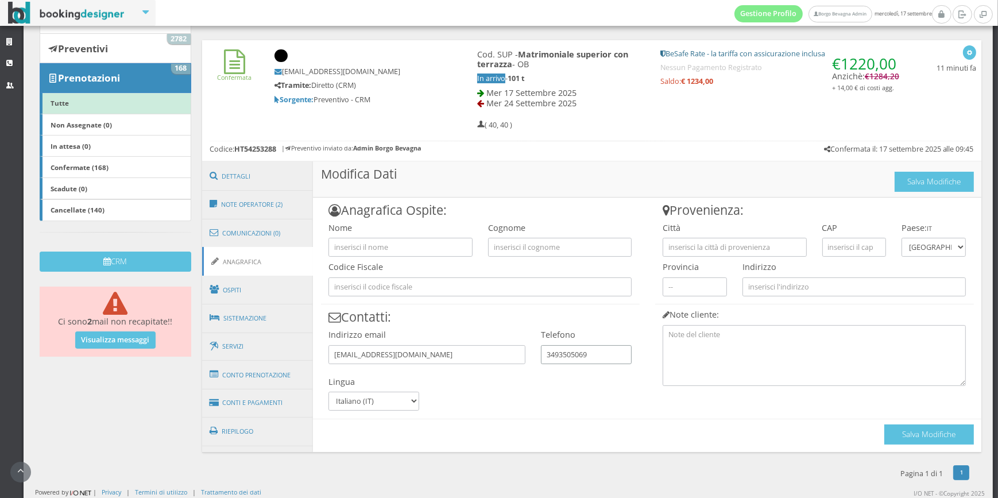
type input "3493505069"
click at [561, 406] on div "Anagrafica Ospite: Nome [GEOGRAPHIC_DATA] Codice Fiscale Contatti: Indirizzo em…" at bounding box center [480, 305] width 334 height 214
click at [916, 431] on button "Salva Modifiche" at bounding box center [930, 435] width 90 height 20
click at [352, 252] on input "text" at bounding box center [401, 247] width 144 height 19
type input "r"
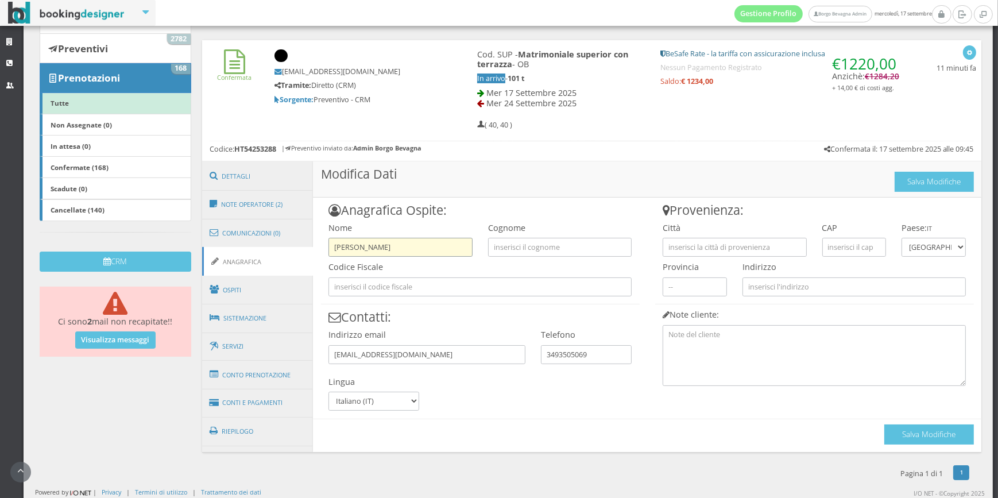
type input "[PERSON_NAME]"
click at [911, 429] on button "Salva Modifiche" at bounding box center [930, 435] width 90 height 20
click at [911, 437] on button "Salva Modifiche" at bounding box center [930, 435] width 90 height 20
click at [245, 292] on link "Ospiti" at bounding box center [257, 290] width 111 height 30
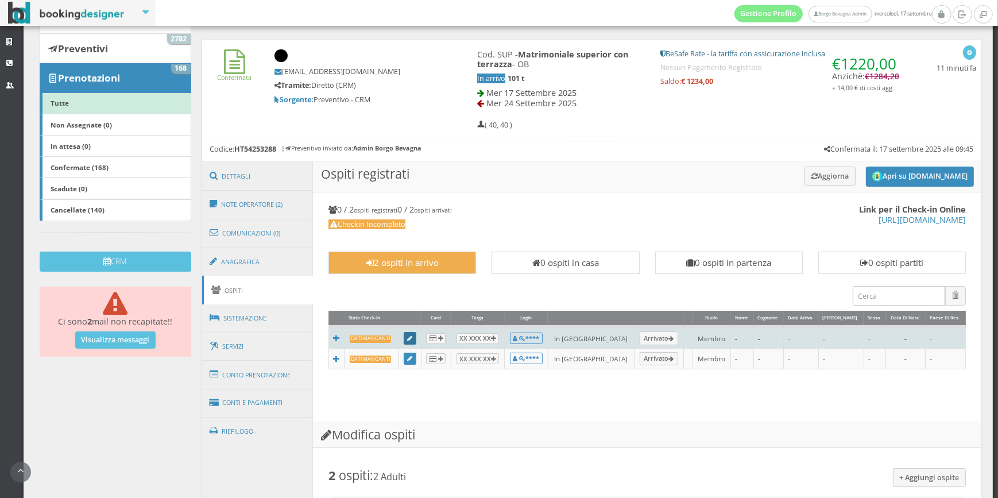
click at [413, 337] on icon at bounding box center [410, 339] width 5 height 6
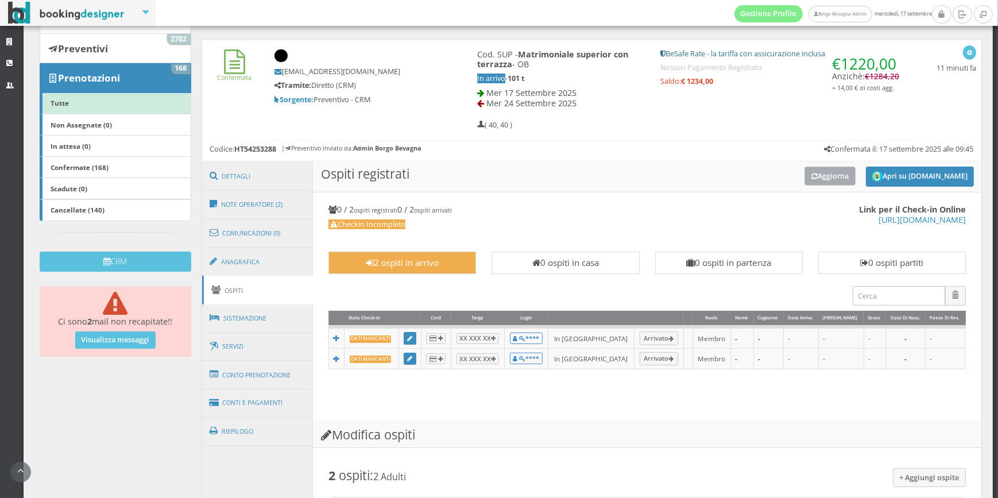
click at [834, 179] on button "Aggiorna" at bounding box center [830, 176] width 51 height 19
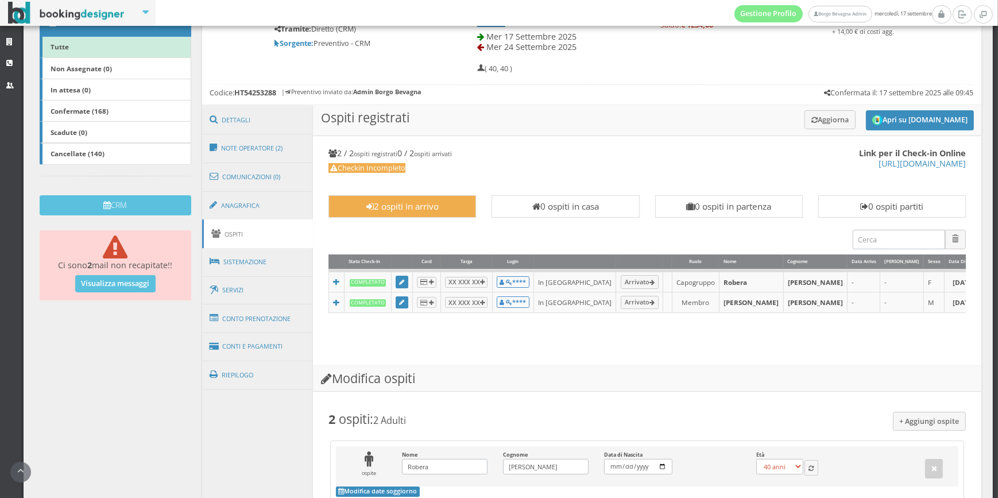
scroll to position [322, 0]
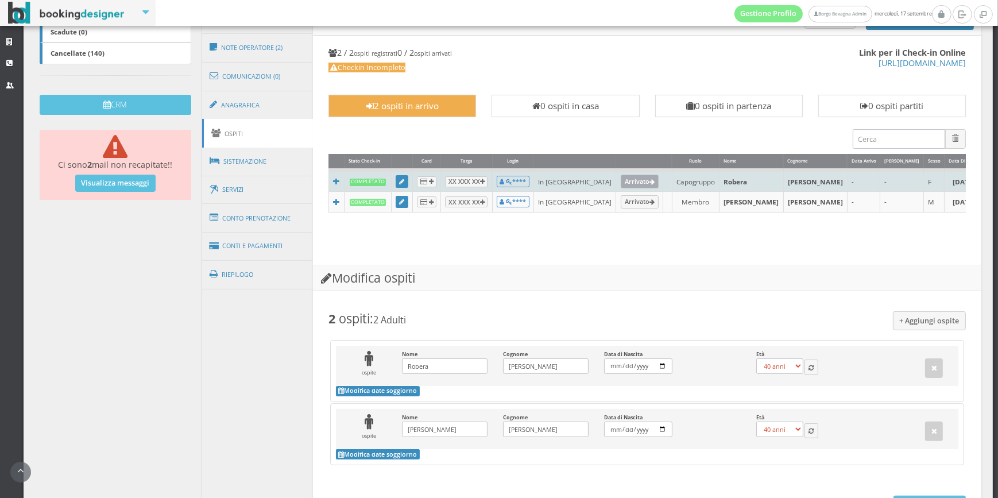
click at [621, 182] on link "Arrivato" at bounding box center [640, 182] width 38 height 14
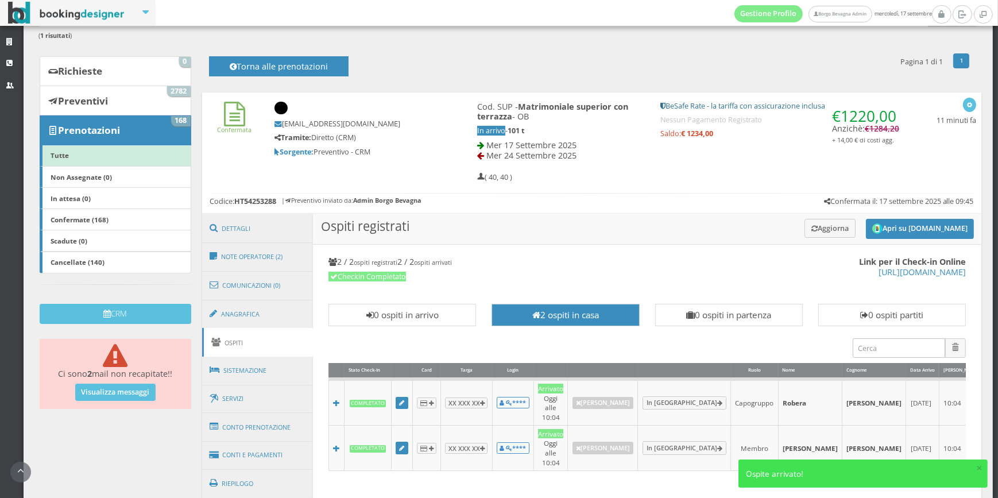
scroll to position [0, 0]
